Goal: Task Accomplishment & Management: Use online tool/utility

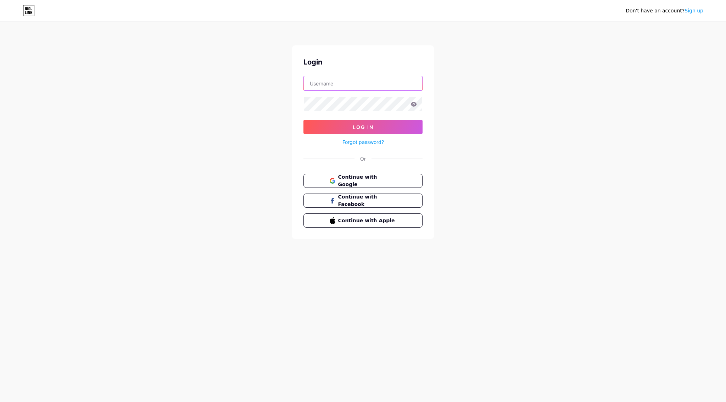
click at [335, 84] on input "text" at bounding box center [363, 83] width 118 height 14
click at [195, 135] on div "Don't have an account? Sign up Login [EMAIL_ADDRESS][DOMAIN_NAME] Log In Forgot…" at bounding box center [363, 131] width 726 height 262
click at [400, 89] on input "[EMAIL_ADDRESS][DOMAIN_NAME]" at bounding box center [363, 83] width 118 height 14
type input "b"
type input "[EMAIL_ADDRESS][DOMAIN_NAME]"
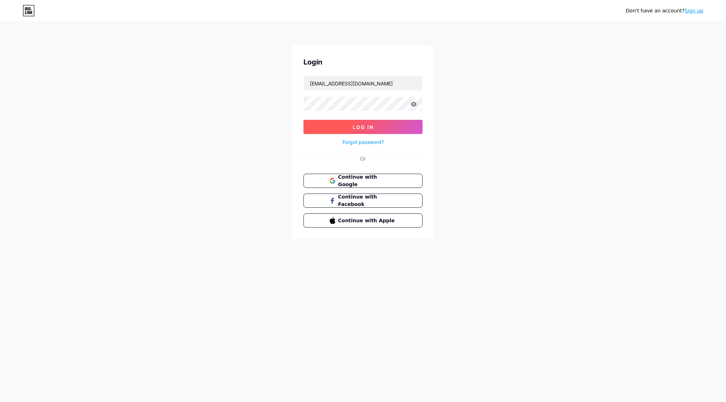
click at [357, 125] on span "Log In" at bounding box center [363, 127] width 21 height 6
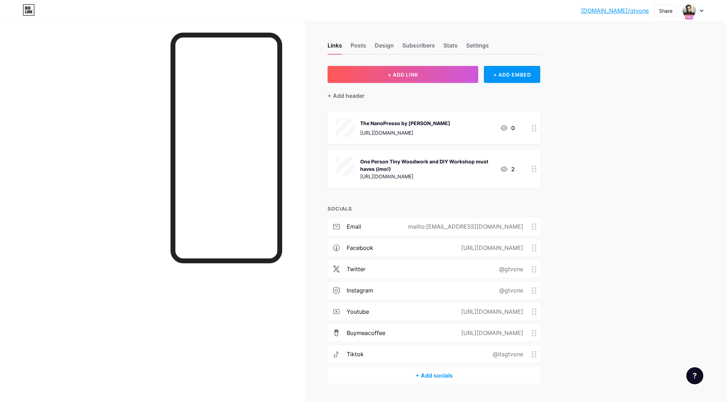
click at [700, 11] on icon at bounding box center [702, 11] width 4 height 2
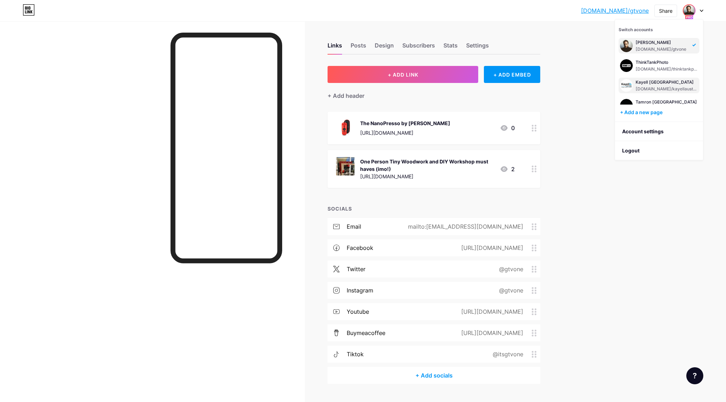
click at [660, 84] on div "Kayell [GEOGRAPHIC_DATA]" at bounding box center [667, 82] width 62 height 6
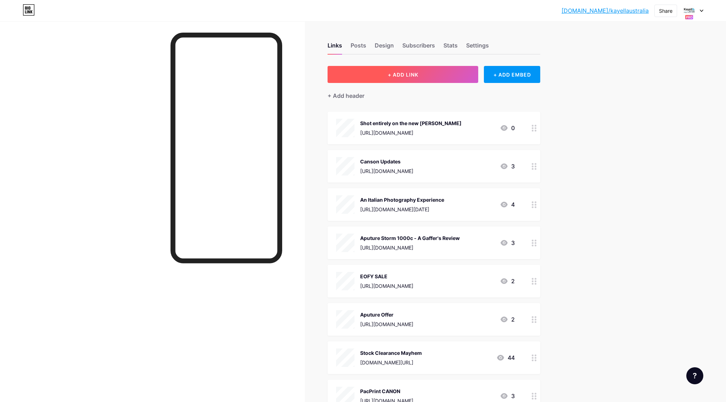
click at [391, 74] on span "+ ADD LINK" at bounding box center [403, 75] width 30 height 6
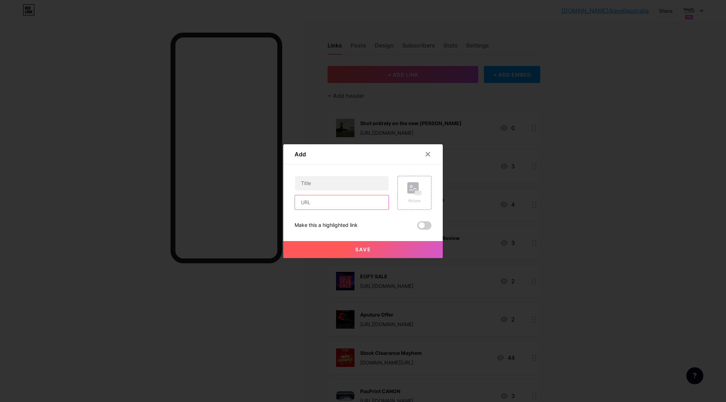
click at [311, 205] on input "text" at bounding box center [342, 202] width 94 height 14
paste input "[URL][DOMAIN_NAME]"
type input "[URL][DOMAIN_NAME]"
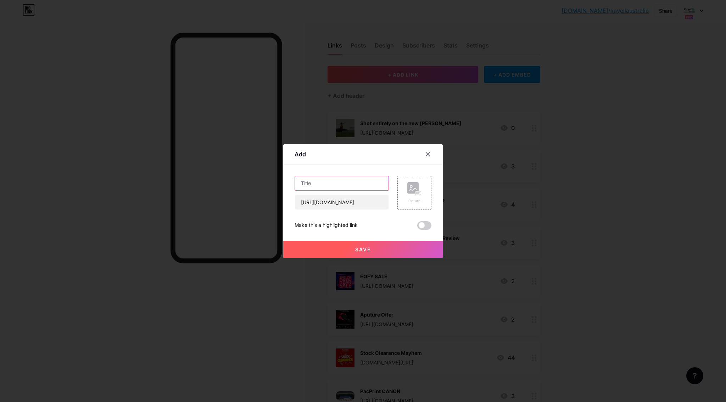
click at [364, 181] on input "text" at bounding box center [342, 183] width 94 height 14
type input "AeroTrac"
click at [413, 188] on rect at bounding box center [412, 187] width 11 height 11
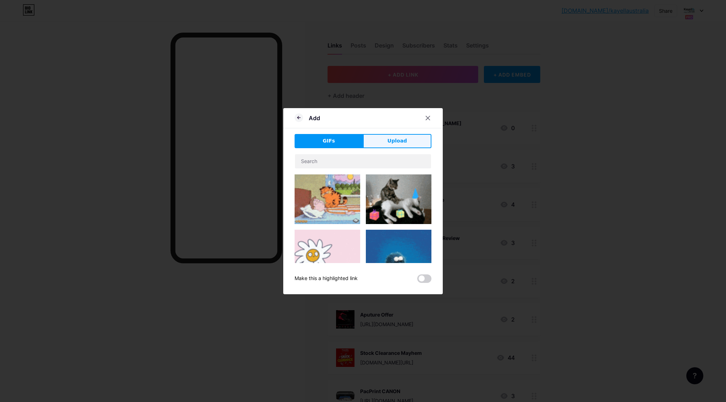
click at [397, 138] on span "Upload" at bounding box center [396, 140] width 19 height 7
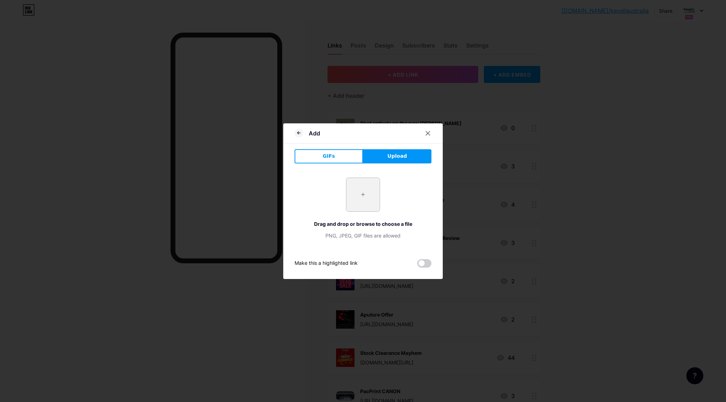
click at [367, 191] on input "file" at bounding box center [362, 194] width 33 height 33
type input "C:\fakepath\tether_tols_aerotrack_workstation_your_workstation_on_track_alt_hea…"
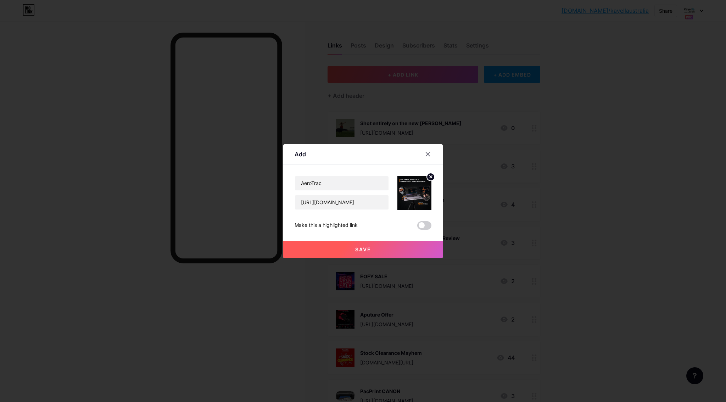
click at [369, 244] on button "Save" at bounding box center [363, 249] width 160 height 17
